Goal: Information Seeking & Learning: Learn about a topic

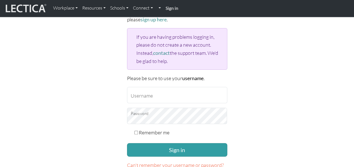
scroll to position [56, 0]
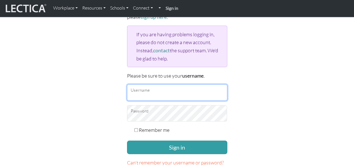
click at [152, 86] on input "Username" at bounding box center [177, 92] width 100 height 16
paste input "[EMAIL_ADDRESS][PERSON_NAME][DOMAIN_NAME]"
type input "[EMAIL_ADDRESS][PERSON_NAME][DOMAIN_NAME]"
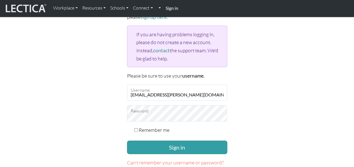
click at [154, 128] on label "Remember me" at bounding box center [154, 130] width 31 height 8
click at [138, 128] on input "Remember me" at bounding box center [136, 130] width 4 height 4
checkbox input "true"
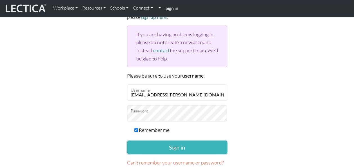
click at [166, 145] on button "Sign in" at bounding box center [177, 148] width 100 height 14
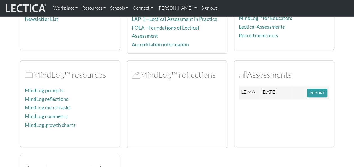
scroll to position [141, 0]
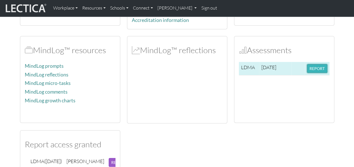
click at [323, 65] on button "REPORT" at bounding box center [317, 68] width 20 height 9
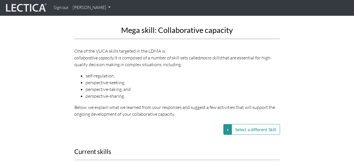
scroll to position [619, 0]
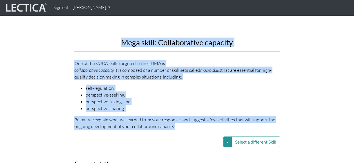
drag, startPoint x: 122, startPoint y: 42, endPoint x: 178, endPoint y: 117, distance: 93.4
click at [178, 117] on div "Mega skill: Collaborative capacity One of the VUCA skills targeted in the LDMA …" at bounding box center [176, 13] width 205 height 232
copy div "Mega skill: Collaborative capacity One of the VUCA skills targeted in the LDMA …"
click at [249, 91] on li "perspective-seeking," at bounding box center [183, 94] width 194 height 7
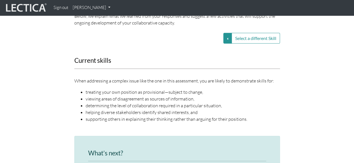
scroll to position [732, 0]
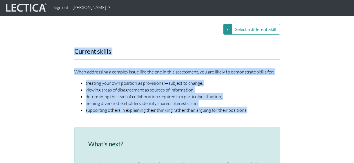
drag, startPoint x: 71, startPoint y: 43, endPoint x: 255, endPoint y: 103, distance: 193.3
click at [255, 103] on div "Current skills When addressing a complex issue like the one in this assessment,…" at bounding box center [177, 84] width 214 height 72
copy div "Current skills When addressing a complex issue like the one in this assessment,…"
click at [265, 86] on li "viewing areas of disagreement as sources of information," at bounding box center [183, 89] width 194 height 7
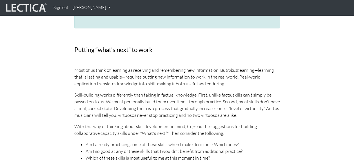
scroll to position [985, 0]
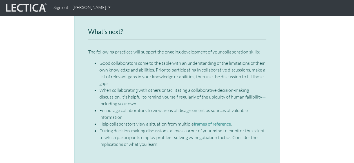
scroll to position [844, 0]
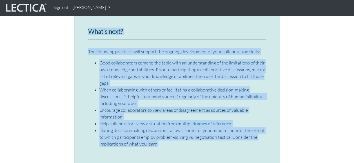
drag, startPoint x: 95, startPoint y: 33, endPoint x: 161, endPoint y: 137, distance: 122.9
click at [161, 137] on div "What’s next? The following practices will support the ongoing development of yo…" at bounding box center [177, 87] width 178 height 119
drag, startPoint x: 161, startPoint y: 137, endPoint x: 148, endPoint y: 124, distance: 18.1
copy div "What’s next? The following practices will support the ongoing development of yo…"
click at [282, 99] on div "What’s next? The following practices will support the ongoing development of yo…" at bounding box center [177, 92] width 214 height 156
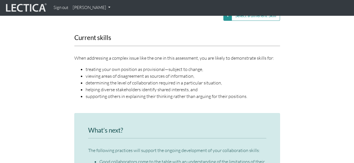
scroll to position [760, 0]
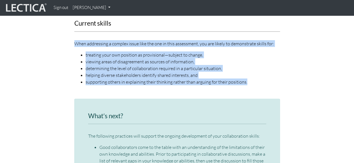
drag, startPoint x: 74, startPoint y: 36, endPoint x: 249, endPoint y: 74, distance: 179.7
click at [249, 74] on div "Current skills When addressing a complex issue like the one in this assessment,…" at bounding box center [177, 56] width 214 height 72
copy div "When addressing a complex issue like the one in this assessment, you are likely…"
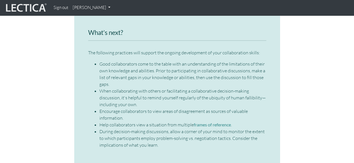
scroll to position [844, 0]
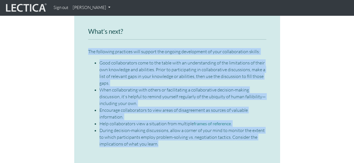
drag, startPoint x: 115, startPoint y: 67, endPoint x: 180, endPoint y: 139, distance: 96.6
click at [180, 140] on div "What’s next? The following practices will support the ongoing development of yo…" at bounding box center [176, 89] width 205 height 151
copy div "The following practices will support the ongoing development of your collaborat…"
click at [206, 86] on li "When collaborating with others or facilitating a collaborative decision-making …" at bounding box center [182, 96] width 167 height 20
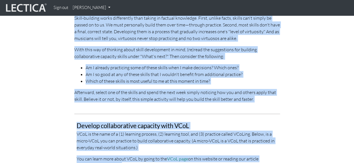
scroll to position [1089, 0]
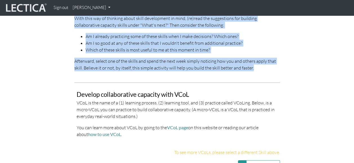
drag, startPoint x: 75, startPoint y: 39, endPoint x: 258, endPoint y: 62, distance: 184.4
click at [258, 62] on div "Putting “what’s next” to work Most of us think of learning as receiving and rem…" at bounding box center [176, 4] width 205 height 133
copy div "Putting “what’s next” to work Most of us think of learning as receiving and rem…"
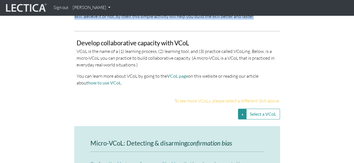
scroll to position [1146, 0]
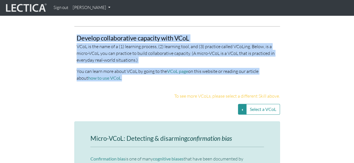
drag, startPoint x: 74, startPoint y: 31, endPoint x: 122, endPoint y: 71, distance: 62.5
click at [122, 71] on div "Develop collaborative capacity with VCoL VCoL is the name of a (1) learning pro…" at bounding box center [177, 56] width 214 height 60
copy div "Develop collaborative capacity with VCoL VCoL is the name of a (1) learning pro…"
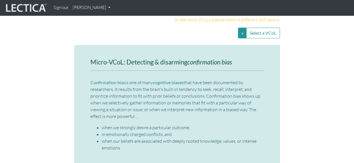
scroll to position [1230, 0]
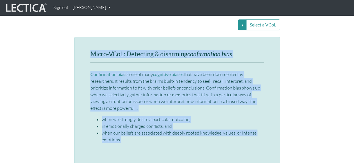
drag, startPoint x: 90, startPoint y: 47, endPoint x: 164, endPoint y: 131, distance: 111.7
drag, startPoint x: 164, startPoint y: 131, endPoint x: 129, endPoint y: 73, distance: 67.4
copy div "Micro-VCoL: Detecting & disarming confirmation bias Confirmation bias is one of…"
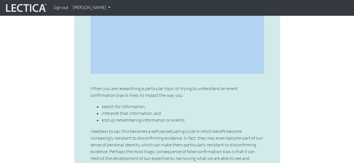
scroll to position [1314, 0]
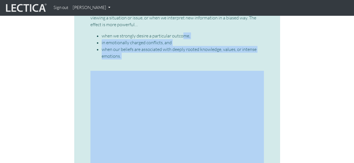
drag, startPoint x: 91, startPoint y: 33, endPoint x: 183, endPoint y: 23, distance: 92.6
drag, startPoint x: 183, startPoint y: 23, endPoint x: 160, endPoint y: 46, distance: 32.0
click at [162, 46] on li "when our beliefs are associated with deeply rooted knowledge, values, or intens…" at bounding box center [183, 53] width 162 height 14
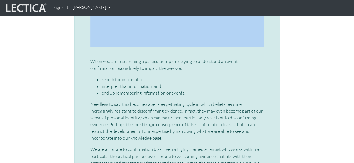
scroll to position [1426, 0]
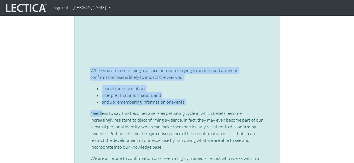
drag, startPoint x: 91, startPoint y: 62, endPoint x: 101, endPoint y: 103, distance: 42.7
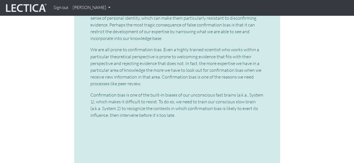
scroll to position [1539, 0]
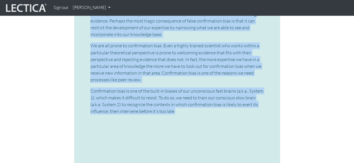
click at [178, 103] on p "Confirmation bias is one of the built-in biases of our unconscious fast brains …" at bounding box center [176, 100] width 173 height 27
drag, startPoint x: 178, startPoint y: 103, endPoint x: 161, endPoint y: 94, distance: 19.4
copy div "When you are researching a particular topic or trying to understand an event, c…"
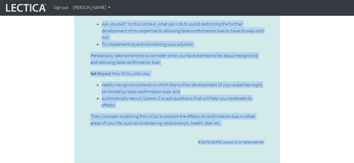
scroll to position [1933, 0]
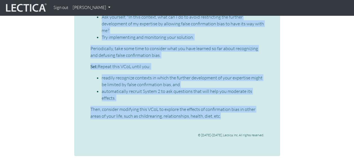
drag, startPoint x: 89, startPoint y: 61, endPoint x: 229, endPoint y: 106, distance: 146.9
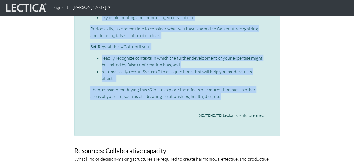
scroll to position [1961, 0]
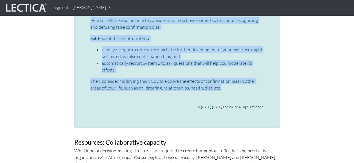
copy div "Set: Build skills for rapidly identifying and defusing confirmation bias when i…"
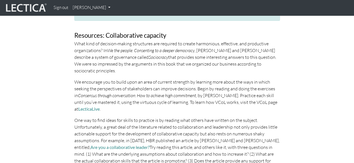
scroll to position [2074, 0]
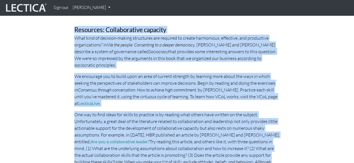
drag, startPoint x: 76, startPoint y: 21, endPoint x: 249, endPoint y: 152, distance: 217.2
click at [249, 152] on div "Resources: Collaborative capacity What kind of decision-making structures are r…" at bounding box center [176, 108] width 205 height 164
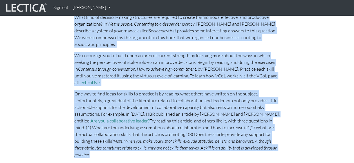
scroll to position [2102, 0]
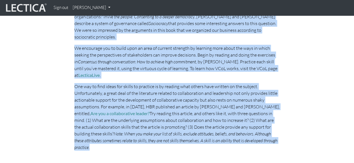
copy div "Resources: Collaborative capacity What kind of decision-making structures are r…"
click at [160, 59] on em "Consensus through conversation: How to achieve high commitment" at bounding box center [137, 62] width 118 height 6
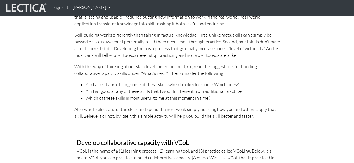
scroll to position [1182, 0]
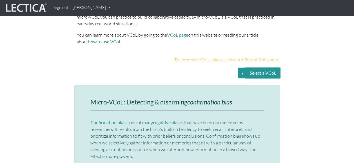
click at [274, 68] on button "Select a VCoL" at bounding box center [263, 73] width 34 height 11
click at [241, 68] on button "Select a VCoL" at bounding box center [242, 73] width 8 height 11
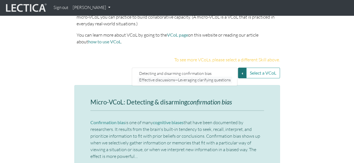
click at [180, 77] on link "Effective discussions—Leveraging clarifying questions" at bounding box center [185, 80] width 94 height 6
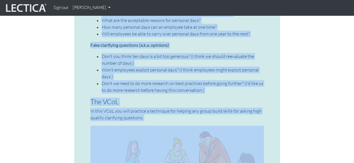
scroll to position [1497, 0]
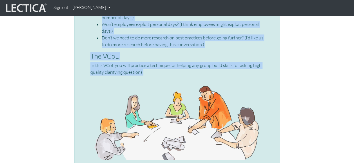
drag, startPoint x: 91, startPoint y: 94, endPoint x: 147, endPoint y: 66, distance: 63.2
drag, startPoint x: 147, startPoint y: 66, endPoint x: 128, endPoint y: 63, distance: 19.5
copy div "Mini-VCoL: Effective discussions—Leveraging clarifying questions What is a clar…"
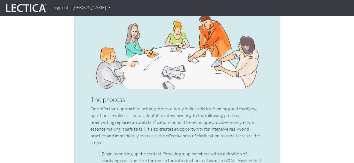
scroll to position [1609, 0]
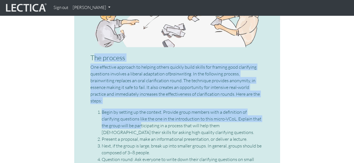
drag, startPoint x: 93, startPoint y: 50, endPoint x: 121, endPoint y: 107, distance: 63.3
click at [121, 107] on div "Mini-VCoL: Effective discussions—Leveraging clarifying questions What is a clar…" at bounding box center [176, 78] width 173 height 813
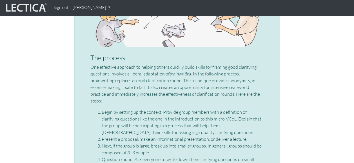
drag, startPoint x: 81, startPoint y: 45, endPoint x: 85, endPoint y: 46, distance: 4.6
click at [81, 46] on div "Mini-VCoL: Effective discussions—Leveraging clarifying questions What is a clar…" at bounding box center [176, 78] width 205 height 841
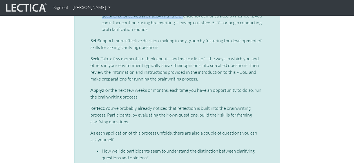
scroll to position [1831, 0]
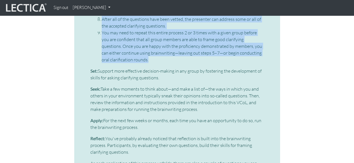
drag, startPoint x: 88, startPoint y: 48, endPoint x: 162, endPoint y: 47, distance: 73.2
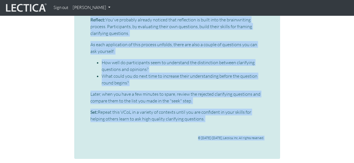
scroll to position [1962, 0]
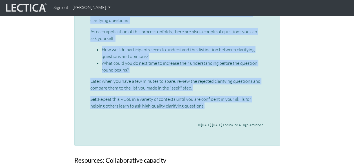
drag, startPoint x: 89, startPoint y: 56, endPoint x: 207, endPoint y: 91, distance: 122.9
drag, startPoint x: 207, startPoint y: 91, endPoint x: 184, endPoint y: 91, distance: 23.1
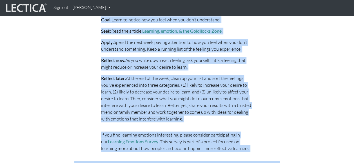
scroll to position [2504, 0]
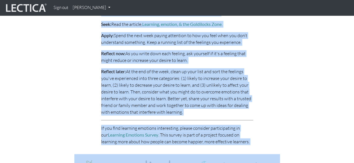
drag, startPoint x: 100, startPoint y: 34, endPoint x: 238, endPoint y: 113, distance: 158.9
click at [238, 113] on div "Awareness micro-VCoL—not understanding The word cloud above shows how people wh…" at bounding box center [177, 46] width 160 height 208
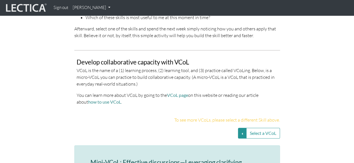
scroll to position [1154, 0]
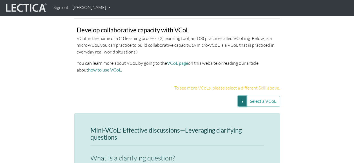
click at [242, 96] on button "Select a VCoL" at bounding box center [242, 101] width 8 height 11
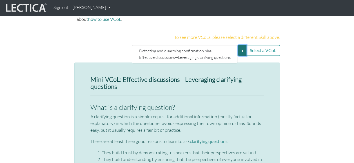
scroll to position [1210, 0]
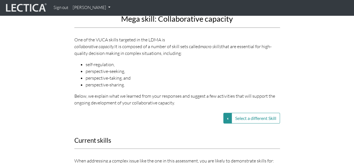
scroll to position [619, 0]
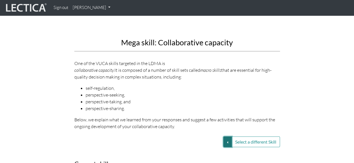
click at [225, 137] on button "Select a different Skill" at bounding box center [227, 142] width 8 height 11
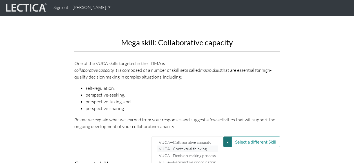
click at [200, 146] on link "VUCA—Contextual thinking" at bounding box center [187, 149] width 60 height 6
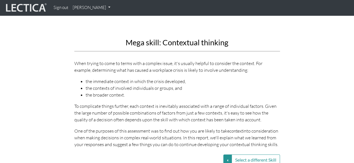
drag, startPoint x: 126, startPoint y: 45, endPoint x: 277, endPoint y: 144, distance: 180.9
click at [277, 144] on div "Mega skill: Contextual thinking When trying to come to terms with a complex iss…" at bounding box center [176, 22] width 205 height 250
drag, startPoint x: 277, startPoint y: 144, endPoint x: 244, endPoint y: 130, distance: 36.2
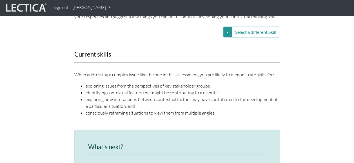
scroll to position [760, 0]
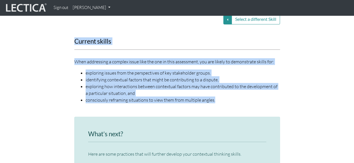
drag, startPoint x: 74, startPoint y: 42, endPoint x: 219, endPoint y: 103, distance: 157.4
click at [219, 103] on div "Current skills When addressing a complex issue like the one in this assessment,…" at bounding box center [177, 74] width 214 height 72
drag, startPoint x: 219, startPoint y: 103, endPoint x: 142, endPoint y: 75, distance: 81.7
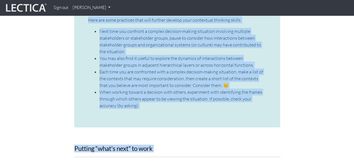
scroll to position [909, 0]
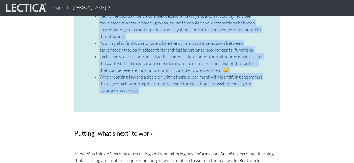
drag, startPoint x: 87, startPoint y: 49, endPoint x: 150, endPoint y: 97, distance: 78.9
click at [150, 97] on div "What’s next? Here are some practices that will further develop your contextual …" at bounding box center [176, 40] width 205 height 145
drag, startPoint x: 150, startPoint y: 97, endPoint x: 135, endPoint y: 76, distance: 25.1
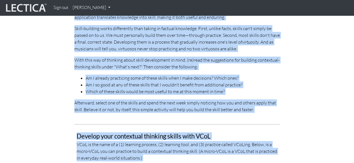
scroll to position [1168, 0]
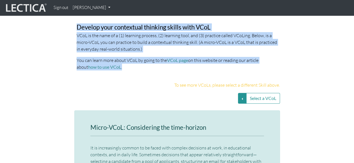
drag, startPoint x: 75, startPoint y: 73, endPoint x: 171, endPoint y: 71, distance: 96.0
drag, startPoint x: 118, startPoint y: 39, endPoint x: 89, endPoint y: 46, distance: 29.5
click at [89, 46] on p "VCoL is the name of a (1) learning process, (2) learning tool, and (3) practice…" at bounding box center [177, 42] width 201 height 20
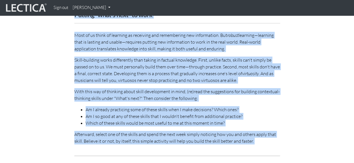
scroll to position [1027, 0]
click at [256, 141] on p "Afterward, select one of the skills and spend the next week simply noticing how…" at bounding box center [176, 138] width 205 height 14
drag, startPoint x: 255, startPoint y: 141, endPoint x: 75, endPoint y: 17, distance: 218.8
click at [75, 17] on div "Putting “what’s next” to work Most of us think of learning as receiving and rem…" at bounding box center [176, 78] width 205 height 133
drag, startPoint x: 75, startPoint y: 17, endPoint x: 137, endPoint y: 44, distance: 68.0
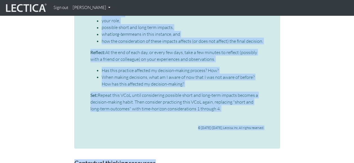
scroll to position [1552, 0]
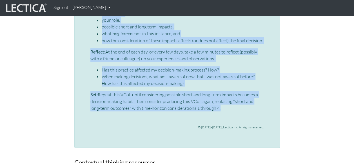
drag, startPoint x: 88, startPoint y: 41, endPoint x: 215, endPoint y: 99, distance: 139.5
drag, startPoint x: 215, startPoint y: 99, endPoint x: 197, endPoint y: 97, distance: 18.7
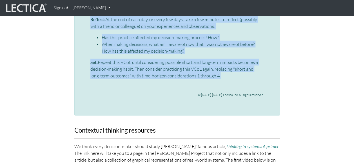
scroll to position [1637, 0]
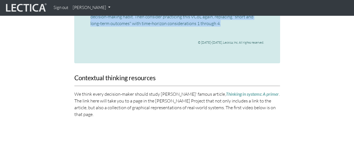
drag, startPoint x: 73, startPoint y: 69, endPoint x: 106, endPoint y: 107, distance: 50.1
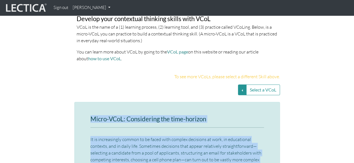
scroll to position [1185, 0]
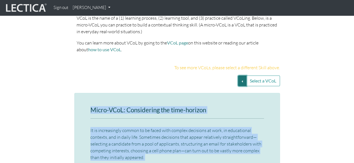
click at [240, 84] on button "Select a VCoL" at bounding box center [242, 80] width 8 height 11
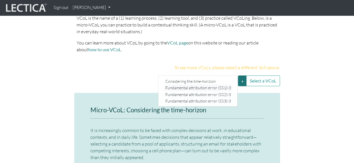
click at [211, 85] on link "Fundamental attribution error (SS1)-3" at bounding box center [198, 88] width 68 height 6
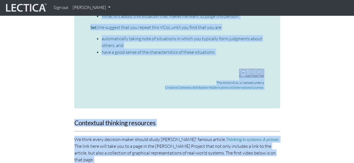
scroll to position [1609, 0]
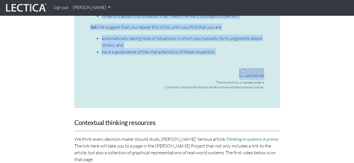
drag, startPoint x: 90, startPoint y: 80, endPoint x: 223, endPoint y: 56, distance: 135.1
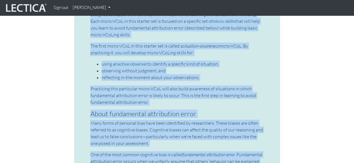
scroll to position [1215, 0]
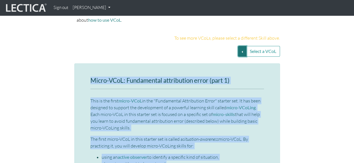
click at [241, 47] on button "Select a VCoL" at bounding box center [242, 51] width 8 height 11
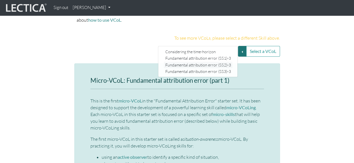
click at [223, 62] on link "Fundamental attribution error (SS2)-3" at bounding box center [198, 65] width 68 height 6
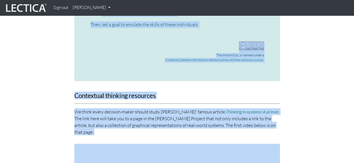
scroll to position [1558, 0]
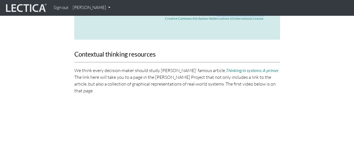
drag, startPoint x: 89, startPoint y: 76, endPoint x: 163, endPoint y: 22, distance: 91.8
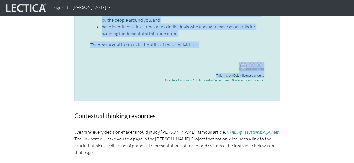
scroll to position [1445, 0]
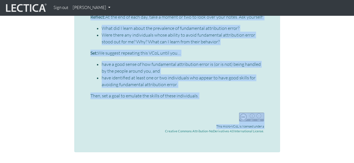
click at [200, 94] on p "Then, set a goal to emulate the skills of these individuals." at bounding box center [176, 95] width 173 height 7
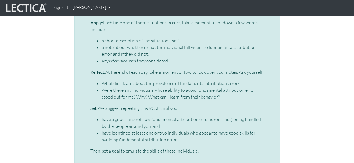
scroll to position [1389, 0]
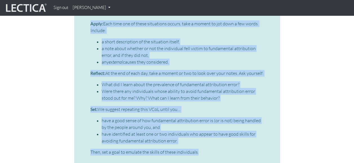
drag, startPoint x: 203, startPoint y: 151, endPoint x: 89, endPoint y: 23, distance: 170.5
click at [89, 23] on div "Micro-VCoL: Fundamental attribution error (part 2) This is the second micro-VCo…" at bounding box center [176, 48] width 205 height 319
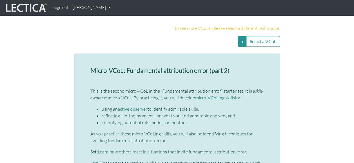
scroll to position [1192, 0]
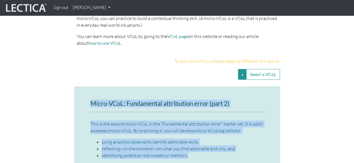
drag, startPoint x: 88, startPoint y: 102, endPoint x: 117, endPoint y: 100, distance: 29.1
click at [241, 73] on button "Select a VCoL" at bounding box center [242, 74] width 8 height 11
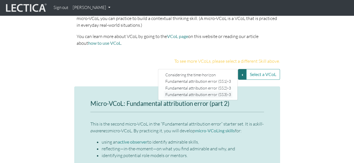
click at [202, 94] on link "Fundamental attribution error (SS3)-3" at bounding box center [198, 94] width 68 height 6
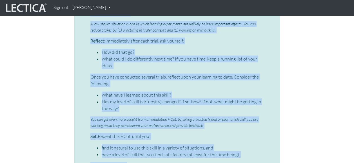
scroll to position [1482, 0]
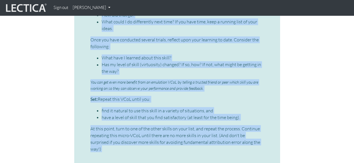
drag, startPoint x: 89, startPoint y: 44, endPoint x: 248, endPoint y: 142, distance: 186.5
click at [248, 142] on div "Micro-VCoL: Fundamental attribution error (part 3) This is the third micro-VCoL…" at bounding box center [176, 1] width 205 height 408
drag, startPoint x: 248, startPoint y: 142, endPoint x: 235, endPoint y: 134, distance: 15.4
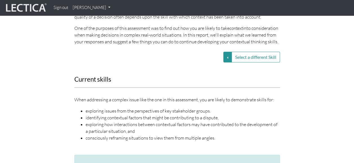
scroll to position [666, 0]
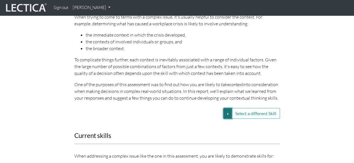
click at [229, 110] on button "Select a different Skill" at bounding box center [227, 113] width 8 height 11
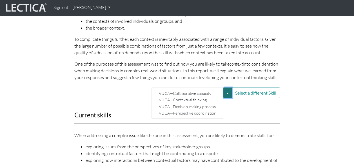
scroll to position [694, 0]
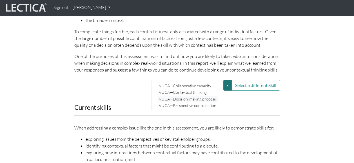
click at [186, 99] on link "VUCA—Decision-making process" at bounding box center [187, 99] width 60 height 6
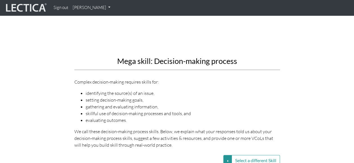
scroll to position [609, 0]
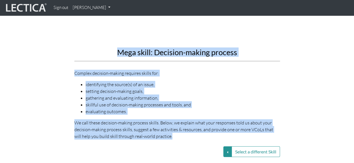
drag, startPoint x: 116, startPoint y: 50, endPoint x: 175, endPoint y: 135, distance: 103.2
click at [175, 135] on div "Mega skill: Decision-making process Complex decision-making requires skills for…" at bounding box center [176, 23] width 205 height 232
drag, startPoint x: 175, startPoint y: 135, endPoint x: 151, endPoint y: 126, distance: 25.9
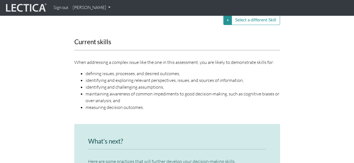
scroll to position [750, 0]
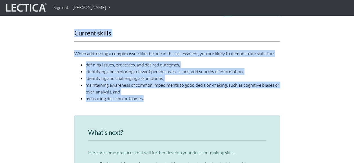
drag, startPoint x: 74, startPoint y: 33, endPoint x: 153, endPoint y: 96, distance: 101.2
click at [153, 96] on div "Current skills When addressing a complex issue like the one in this assessment,…" at bounding box center [177, 69] width 214 height 79
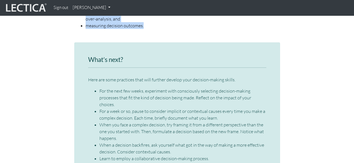
scroll to position [834, 0]
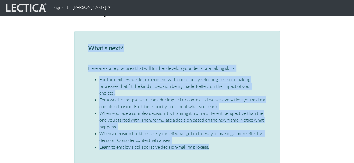
drag, startPoint x: 88, startPoint y: 46, endPoint x: 222, endPoint y: 138, distance: 163.2
click at [222, 138] on div "What’s next? Here are some practices that will further develop your decision-ma…" at bounding box center [177, 98] width 178 height 106
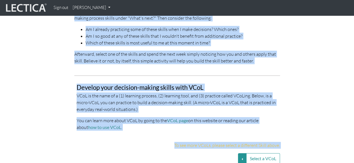
scroll to position [1095, 0]
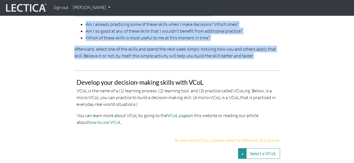
drag, startPoint x: 74, startPoint y: 41, endPoint x: 262, endPoint y: 50, distance: 188.5
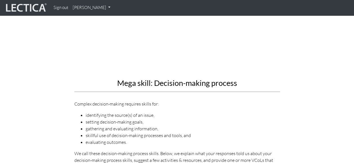
scroll to position [616, 0]
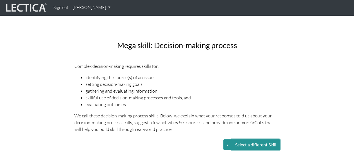
click at [241, 147] on button "Select a different Skill" at bounding box center [255, 144] width 48 height 11
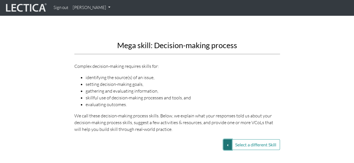
click at [225, 144] on button "Select a different Skill" at bounding box center [227, 144] width 8 height 11
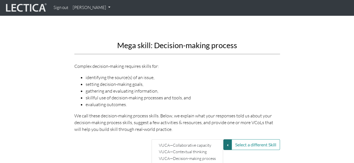
click at [306, 109] on div "Mega skill: Decision-making process Complex decision-making requires skills for…" at bounding box center [177, 12] width 321 height 250
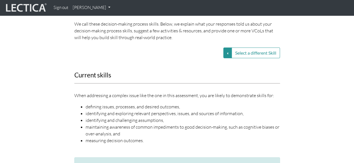
scroll to position [701, 0]
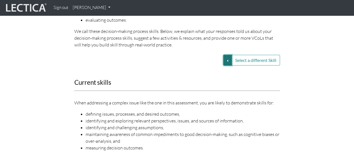
click at [224, 61] on button "Select a different Skill" at bounding box center [227, 60] width 8 height 11
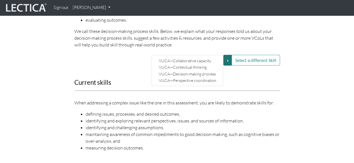
click at [274, 91] on div "Current skills When addressing a complex issue like the one in this assessment,…" at bounding box center [177, 118] width 214 height 79
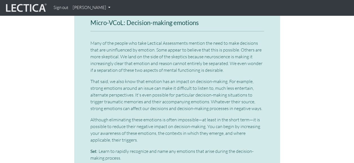
scroll to position [1207, 0]
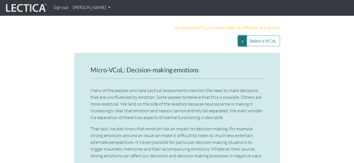
click at [240, 35] on button "Select a VCoL" at bounding box center [242, 40] width 8 height 11
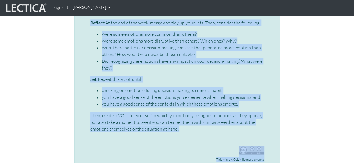
scroll to position [1485, 0]
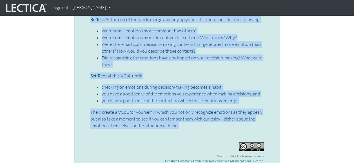
drag, startPoint x: 91, startPoint y: 61, endPoint x: 179, endPoint y: 115, distance: 103.7
drag, startPoint x: 179, startPoint y: 115, endPoint x: 167, endPoint y: 109, distance: 13.8
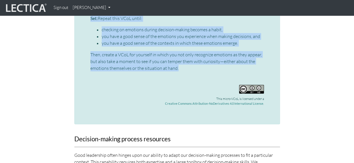
scroll to position [1626, 0]
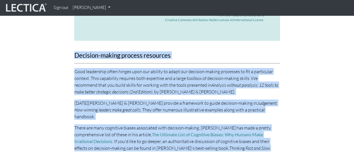
drag, startPoint x: 84, startPoint y: 52, endPoint x: 281, endPoint y: 132, distance: 212.6
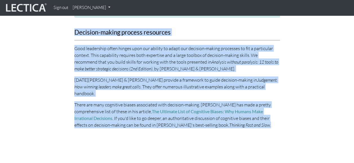
scroll to position [1598, 0]
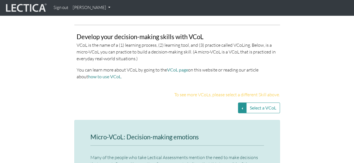
scroll to position [1176, 0]
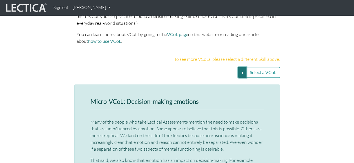
click at [239, 67] on button "Select a VCoL" at bounding box center [242, 72] width 8 height 11
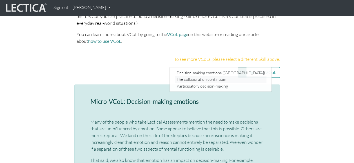
click at [219, 76] on link "The collaboration continuum" at bounding box center [220, 79] width 91 height 6
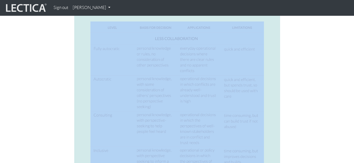
scroll to position [1365, 0]
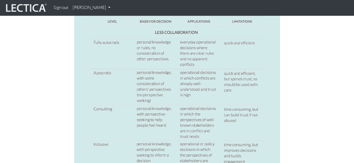
drag, startPoint x: 91, startPoint y: 39, endPoint x: 201, endPoint y: 13, distance: 113.7
click at [201, 13] on body "Sign out Reiko Shinjo My Profile Signed out × You are currently signed out. If …" at bounding box center [177, 84] width 354 height 2898
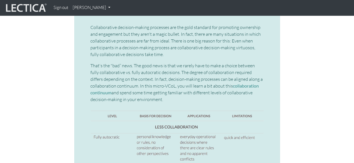
scroll to position [1224, 0]
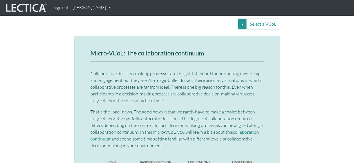
click at [162, 139] on p "That's the "bad” news. The good news is that we rarely have to make a choice be…" at bounding box center [176, 128] width 173 height 41
drag, startPoint x: 167, startPoint y: 138, endPoint x: 91, endPoint y: 44, distance: 121.5
drag, startPoint x: 91, startPoint y: 44, endPoint x: 102, endPoint y: 65, distance: 23.8
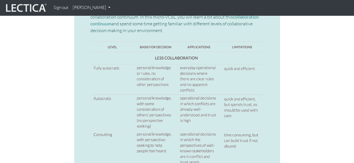
scroll to position [1309, 0]
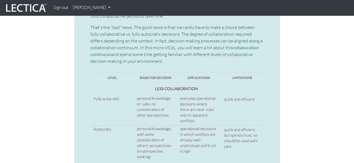
drag, startPoint x: 119, startPoint y: 70, endPoint x: 96, endPoint y: 78, distance: 24.4
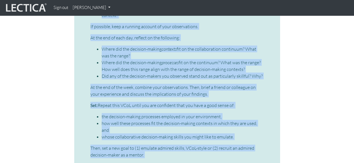
scroll to position [1769, 0]
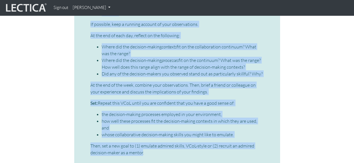
drag, startPoint x: 90, startPoint y: 52, endPoint x: 142, endPoint y: 138, distance: 100.1
drag, startPoint x: 142, startPoint y: 138, endPoint x: 116, endPoint y: 133, distance: 25.8
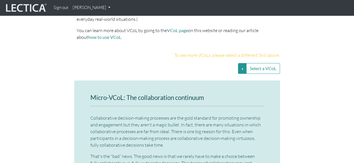
scroll to position [1178, 0]
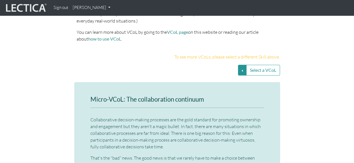
drag, startPoint x: 292, startPoint y: 99, endPoint x: 263, endPoint y: 77, distance: 36.2
click at [244, 65] on button "Select a VCoL" at bounding box center [242, 70] width 8 height 11
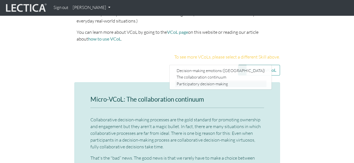
click at [220, 80] on link "Participatory decision-making" at bounding box center [220, 83] width 91 height 6
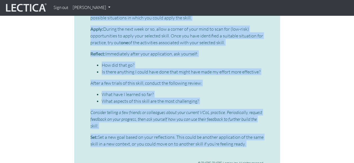
scroll to position [1622, 0]
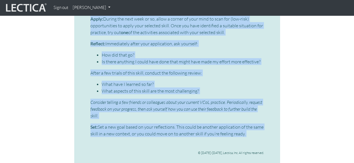
drag, startPoint x: 91, startPoint y: 91, endPoint x: 139, endPoint y: 123, distance: 57.8
drag, startPoint x: 139, startPoint y: 123, endPoint x: 129, endPoint y: 115, distance: 12.6
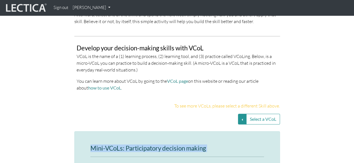
scroll to position [1172, 0]
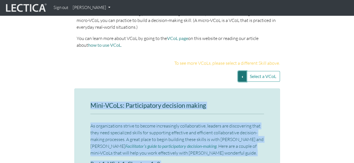
click at [240, 71] on button "Select a VCoL" at bounding box center [242, 76] width 8 height 11
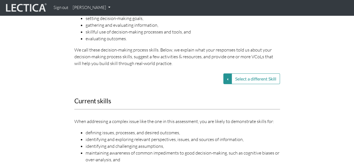
scroll to position [637, 0]
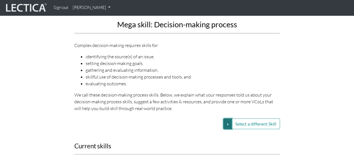
click at [227, 124] on button "Select a different Skill" at bounding box center [227, 123] width 8 height 11
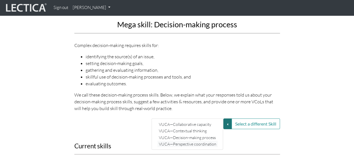
click at [200, 144] on link "VUCA—Perspective coordination" at bounding box center [187, 144] width 60 height 6
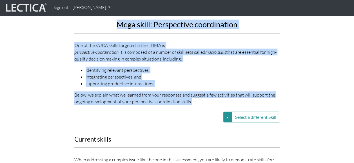
drag, startPoint x: 115, startPoint y: 22, endPoint x: 197, endPoint y: 94, distance: 109.5
drag, startPoint x: 197, startPoint y: 94, endPoint x: 171, endPoint y: 88, distance: 27.3
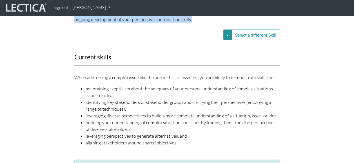
scroll to position [722, 0]
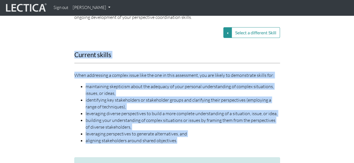
drag, startPoint x: 74, startPoint y: 49, endPoint x: 186, endPoint y: 134, distance: 141.2
click at [186, 134] on div "Current skills When addressing a complex issue like the one in this assessment,…" at bounding box center [177, 101] width 214 height 99
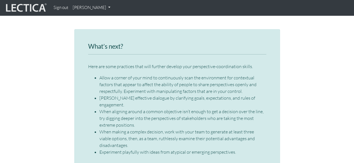
scroll to position [862, 0]
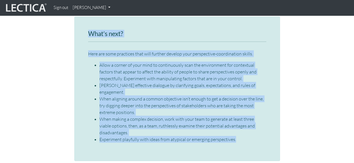
drag, startPoint x: 86, startPoint y: 24, endPoint x: 248, endPoint y: 127, distance: 192.8
click at [248, 127] on div "What’s next? Here are some practices that will further develop your perspective…" at bounding box center [176, 89] width 205 height 145
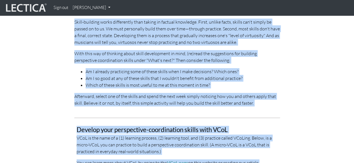
scroll to position [1070, 0]
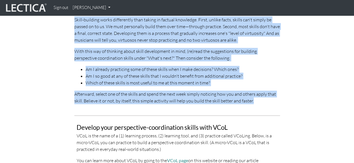
drag, startPoint x: 72, startPoint y: 27, endPoint x: 254, endPoint y: 88, distance: 192.5
click at [254, 88] on div "Putting “what’s next” to work Most of us think of learning as receiving and rem…" at bounding box center [177, 39] width 214 height 137
drag, startPoint x: 254, startPoint y: 88, endPoint x: 232, endPoint y: 86, distance: 22.0
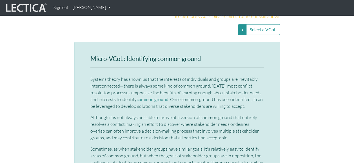
scroll to position [1211, 0]
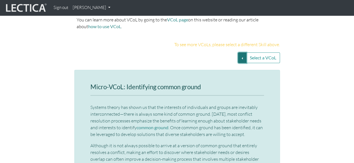
click at [241, 52] on button "Select a VCoL" at bounding box center [242, 57] width 8 height 11
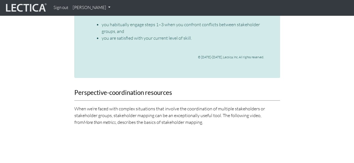
scroll to position [1599, 0]
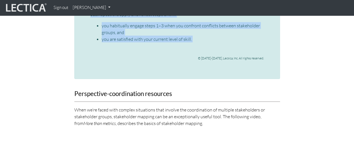
drag, startPoint x: 89, startPoint y: 71, endPoint x: 199, endPoint y: 28, distance: 118.3
drag, startPoint x: 199, startPoint y: 28, endPoint x: 172, endPoint y: 23, distance: 27.7
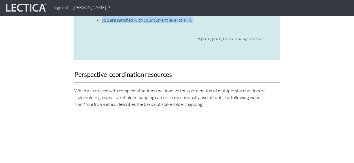
scroll to position [1627, 0]
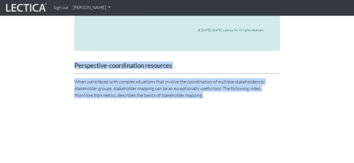
drag, startPoint x: 73, startPoint y: 49, endPoint x: 200, endPoint y: 81, distance: 130.9
drag, startPoint x: 200, startPoint y: 81, endPoint x: 162, endPoint y: 70, distance: 40.3
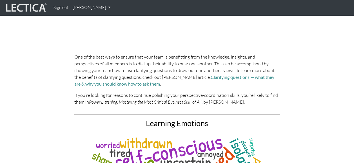
scroll to position [1796, 0]
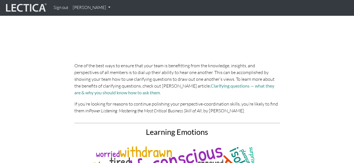
drag, startPoint x: 73, startPoint y: 51, endPoint x: 253, endPoint y: 94, distance: 185.1
click at [253, 94] on div "Perspective-coordination resources When we’re faced with complex situations tha…" at bounding box center [177, 5] width 214 height 225
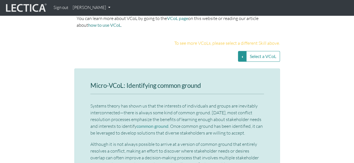
scroll to position [1148, 0]
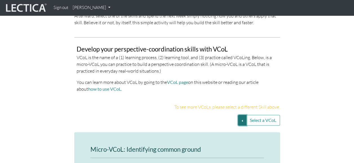
click at [241, 115] on button "Select a VCoL" at bounding box center [242, 120] width 8 height 11
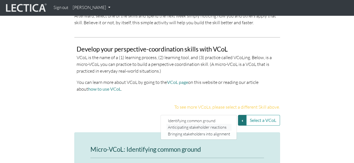
click at [221, 124] on link "Anticipating stakeholder reactions" at bounding box center [198, 127] width 65 height 6
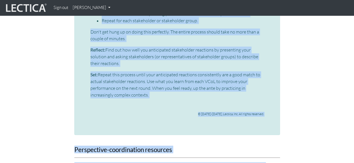
scroll to position [1474, 0]
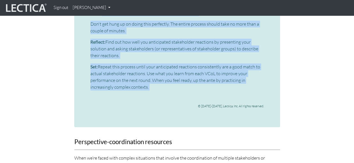
drag, startPoint x: 91, startPoint y: 51, endPoint x: 162, endPoint y: 75, distance: 74.5
drag, startPoint x: 162, startPoint y: 75, endPoint x: 135, endPoint y: 67, distance: 28.0
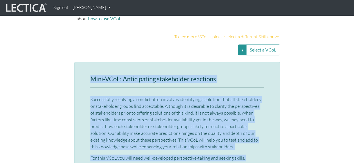
scroll to position [1193, 0]
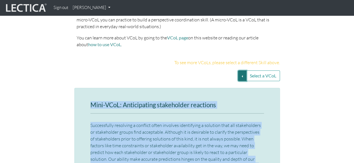
click at [241, 70] on button "Select a VCoL" at bounding box center [242, 75] width 8 height 11
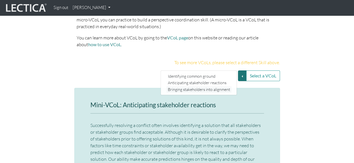
click at [214, 86] on link "Bringing stakeholders into alignment" at bounding box center [198, 89] width 65 height 6
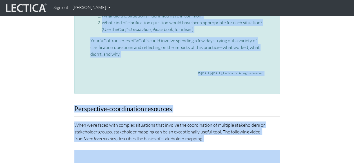
scroll to position [1518, 0]
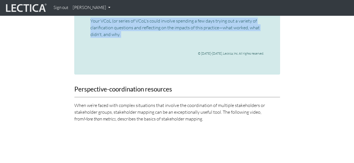
drag, startPoint x: 90, startPoint y: 62, endPoint x: 154, endPoint y: 37, distance: 68.7
drag, startPoint x: 154, startPoint y: 37, endPoint x: 114, endPoint y: 20, distance: 43.0
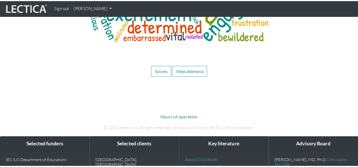
scroll to position [2277, 0]
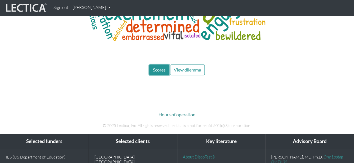
click at [165, 64] on button "Scores" at bounding box center [159, 69] width 20 height 11
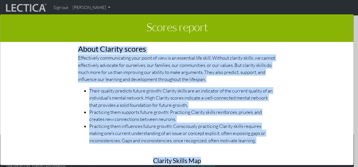
scroll to position [291, 0]
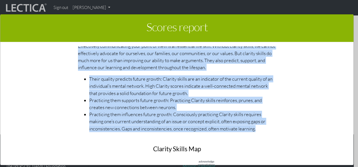
drag, startPoint x: 74, startPoint y: 64, endPoint x: 260, endPoint y: 125, distance: 195.4
click at [260, 125] on div "This section of your report presents a summary of LDMA score results Here, you …" at bounding box center [177, 105] width 326 height 119
drag, startPoint x: 260, startPoint y: 125, endPoint x: 239, endPoint y: 121, distance: 21.5
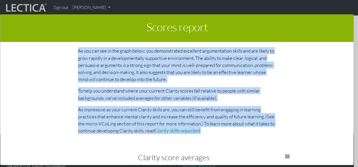
scroll to position [544, 0]
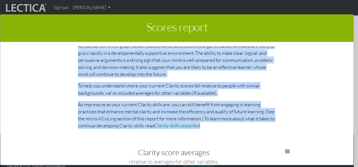
drag, startPoint x: 78, startPoint y: 77, endPoint x: 221, endPoint y: 126, distance: 151.9
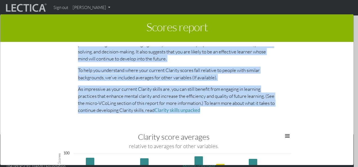
scroll to position [572, 0]
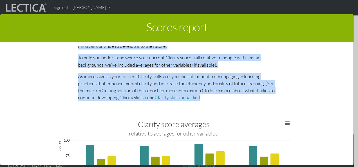
click at [78, 88] on p "As impressive as your current Clarity skills are, you can still benefit from en…" at bounding box center [177, 87] width 198 height 28
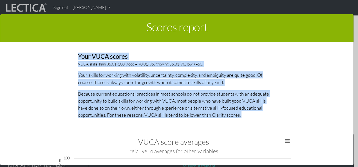
scroll to position [885, 0]
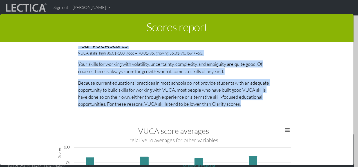
drag, startPoint x: 77, startPoint y: 69, endPoint x: 246, endPoint y: 100, distance: 171.1
click at [246, 100] on div "About VUCA scores VUCA skills include skills for perspective coordination, deci…" at bounding box center [177, 25] width 206 height 173
drag, startPoint x: 246, startPoint y: 100, endPoint x: 206, endPoint y: 96, distance: 40.2
click at [146, 79] on p "Because current educational practices in most schools do not provide students w…" at bounding box center [177, 93] width 198 height 28
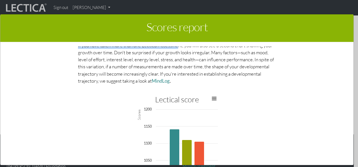
scroll to position [1238, 0]
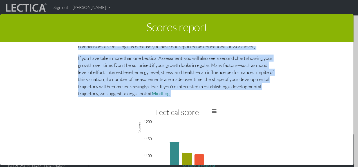
drag, startPoint x: 76, startPoint y: 50, endPoint x: 227, endPoint y: 94, distance: 157.7
click at [227, 94] on div "About Lectical Scores Lectical assessments are designed to support growth along…" at bounding box center [177, 6] width 206 height 191
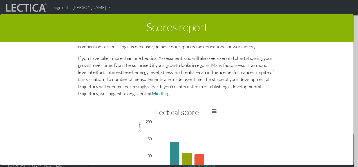
click at [67, 115] on div "This section of your report presents a summary of LDMA score results Here, you …" at bounding box center [177, 105] width 326 height 119
click at [170, 91] on link "MindLog" at bounding box center [161, 94] width 18 height 6
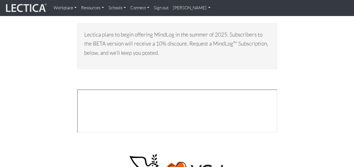
scroll to position [2139, 0]
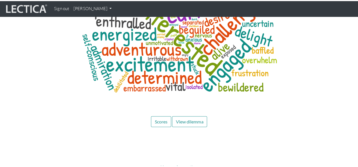
scroll to position [2674, 0]
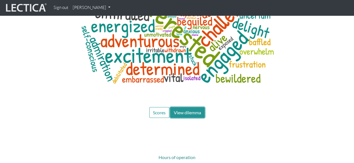
click at [185, 110] on span "View dilemma" at bounding box center [187, 112] width 27 height 5
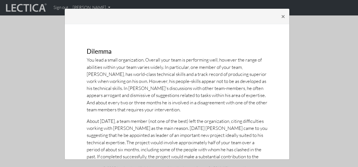
click at [163, 88] on p "You lead a small organization. Overall your team is performing well, however th…" at bounding box center [177, 84] width 181 height 57
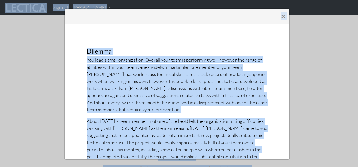
click at [163, 87] on p "You lead a small organization. Overall your team is performing well, however th…" at bounding box center [177, 84] width 181 height 57
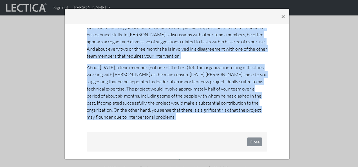
scroll to position [1, 0]
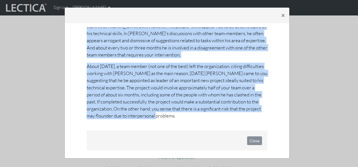
drag, startPoint x: 84, startPoint y: 52, endPoint x: 197, endPoint y: 121, distance: 132.4
click at [197, 121] on div "Dilemma You lead a small organization. Overall your team is performing well, ho…" at bounding box center [176, 56] width 189 height 135
drag, startPoint x: 197, startPoint y: 121, endPoint x: 175, endPoint y: 110, distance: 24.7
copy div "Dilemma You lead a small organization. Overall your team is performing well, ho…"
click at [247, 139] on button "Close" at bounding box center [254, 141] width 15 height 9
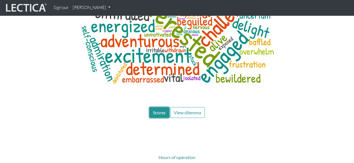
click at [155, 110] on span "Scores" at bounding box center [159, 112] width 13 height 5
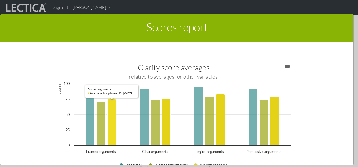
scroll to position [563, 0]
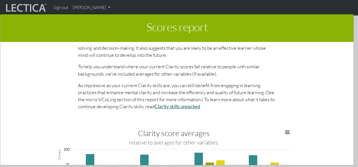
click at [198, 104] on link "Clarity skills unpacked" at bounding box center [178, 107] width 46 height 6
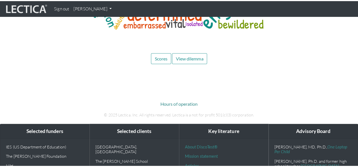
scroll to position [2674, 0]
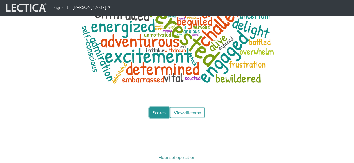
click at [162, 110] on span "Scores" at bounding box center [159, 112] width 13 height 5
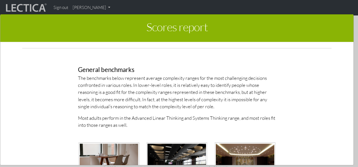
scroll to position [1407, 0]
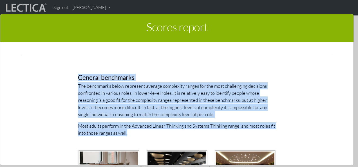
drag, startPoint x: 76, startPoint y: 78, endPoint x: 150, endPoint y: 132, distance: 92.2
click at [150, 132] on div "General benchmarks The benchmarks below represent average complexity ranges for…" at bounding box center [177, 147] width 206 height 172
drag, startPoint x: 150, startPoint y: 132, endPoint x: 100, endPoint y: 92, distance: 64.7
copy div "General benchmarks The benchmarks below represent average complexity ranges for…"
click at [130, 82] on p "The benchmarks below represent average complexity ranges for the most challengi…" at bounding box center [177, 99] width 198 height 35
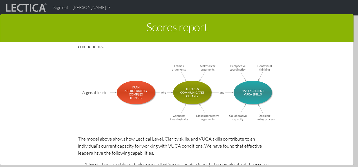
scroll to position [1548, 0]
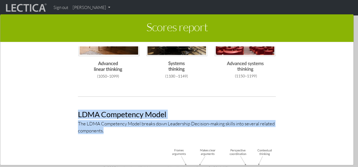
drag, startPoint x: 76, startPoint y: 111, endPoint x: 125, endPoint y: 124, distance: 50.5
copy div "LDMA Competency Model The LDMA Competency Model breaks down Leadership Decision…"
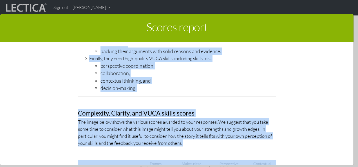
scroll to position [1809, 0]
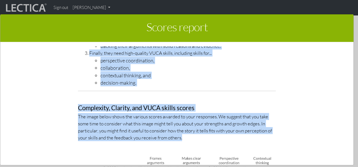
drag, startPoint x: 77, startPoint y: 105, endPoint x: 198, endPoint y: 133, distance: 124.3
click at [198, 133] on div "LDMA Competency Model The LDMA Competency Model breaks down Leadership Decision…" at bounding box center [177, 41] width 206 height 420
copy div "The model above shows how Lectical Level, Clarity skills, and VUCA skills contr…"
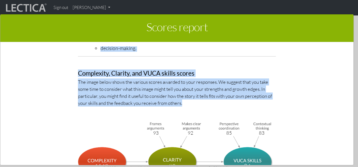
scroll to position [1922, 0]
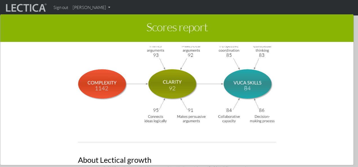
drag, startPoint x: 169, startPoint y: 85, endPoint x: 158, endPoint y: 84, distance: 11.0
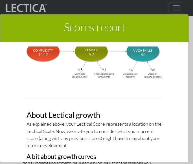
scroll to position [2091, 0]
